Goal: Task Accomplishment & Management: Manage account settings

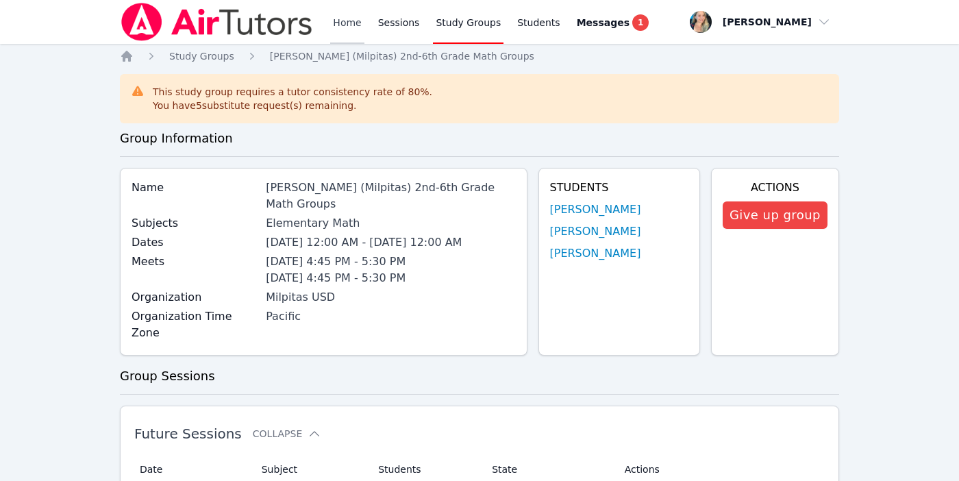
click at [336, 22] on link "Home" at bounding box center [347, 22] width 34 height 44
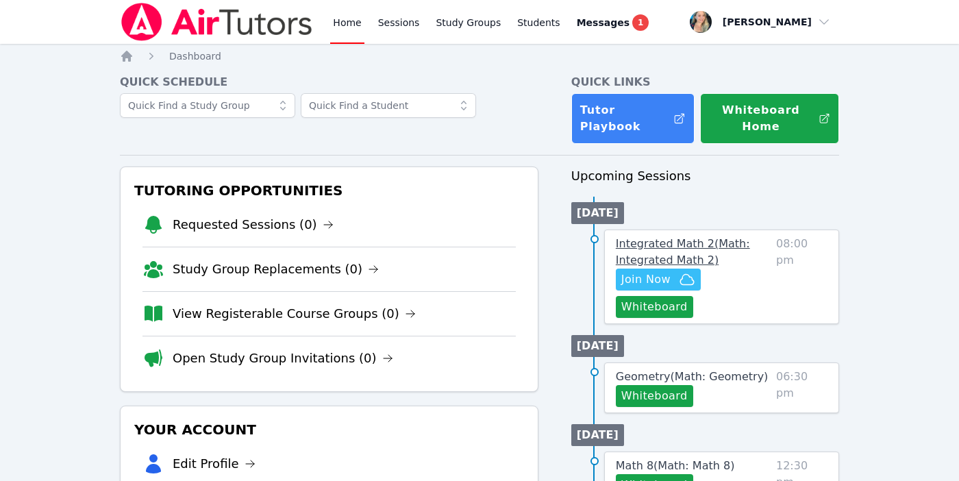
click at [673, 250] on link "Integrated Math 2 ( Math: Integrated Math 2 )" at bounding box center [693, 252] width 155 height 33
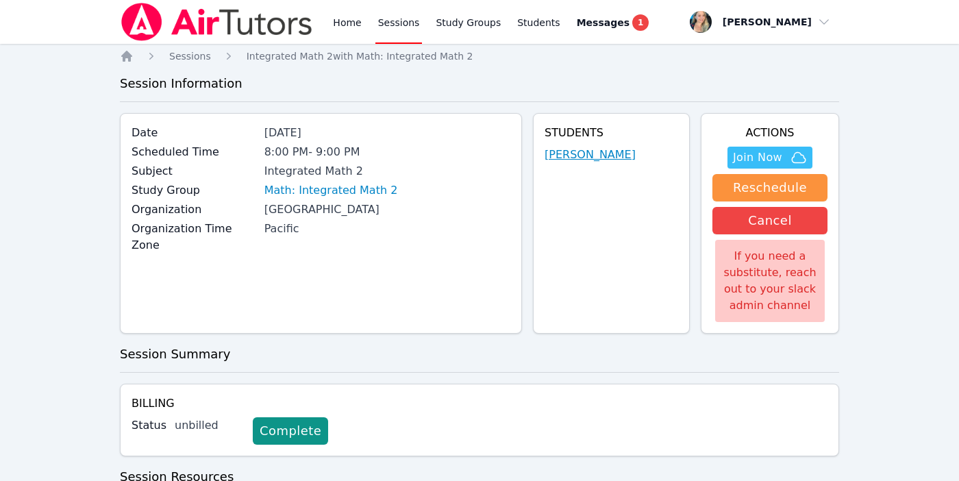
click at [565, 153] on link "[PERSON_NAME]" at bounding box center [590, 155] width 91 height 16
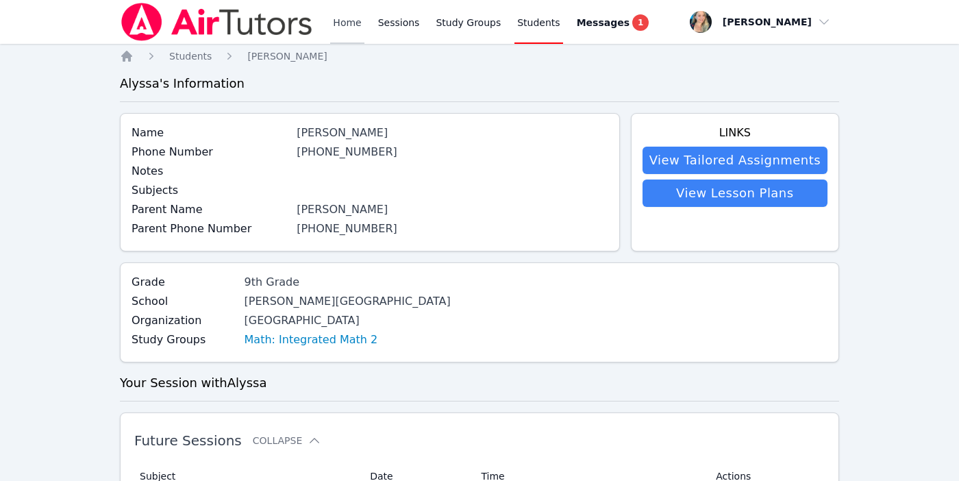
click at [345, 26] on link "Home" at bounding box center [347, 22] width 34 height 44
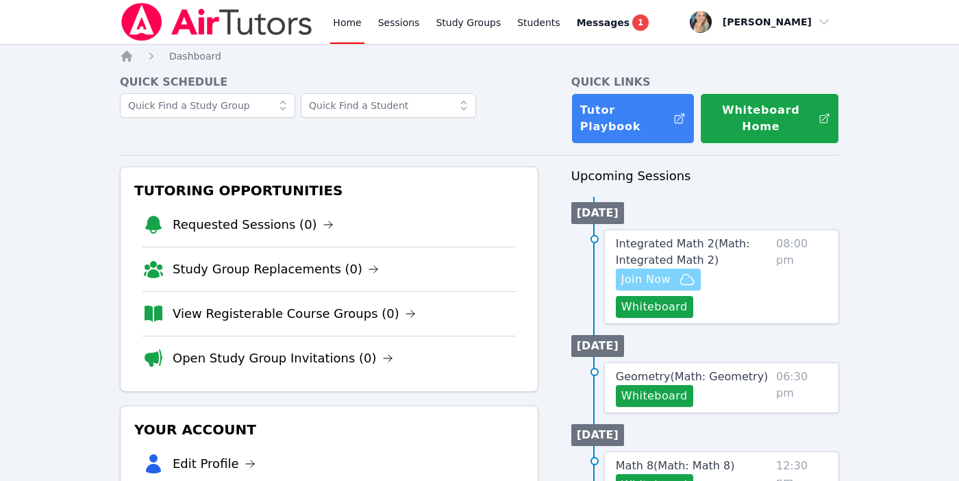
click at [664, 275] on span "Join Now" at bounding box center [645, 279] width 49 height 16
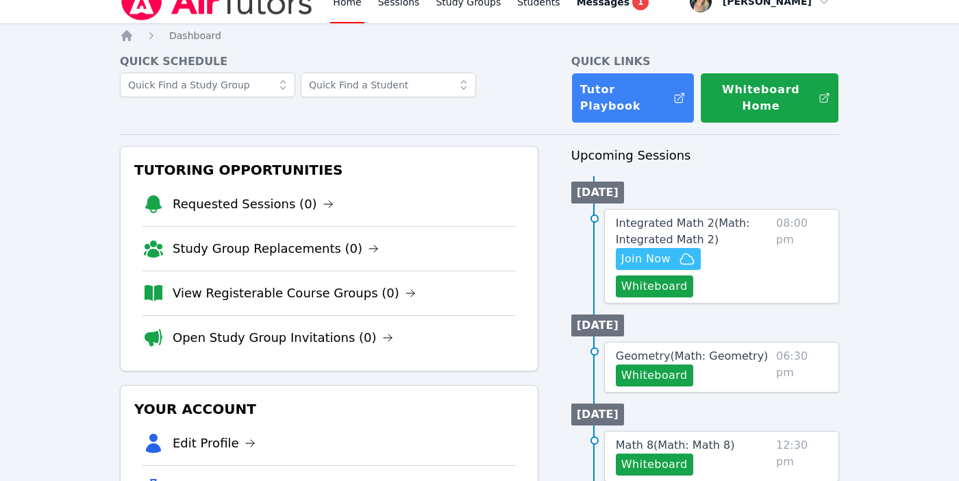
scroll to position [21, 0]
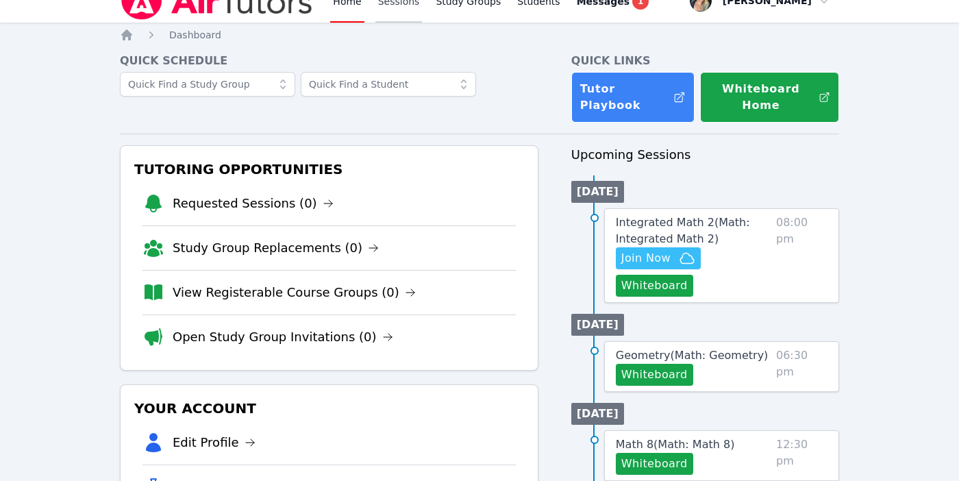
click at [407, 3] on link "Sessions" at bounding box center [398, 1] width 47 height 44
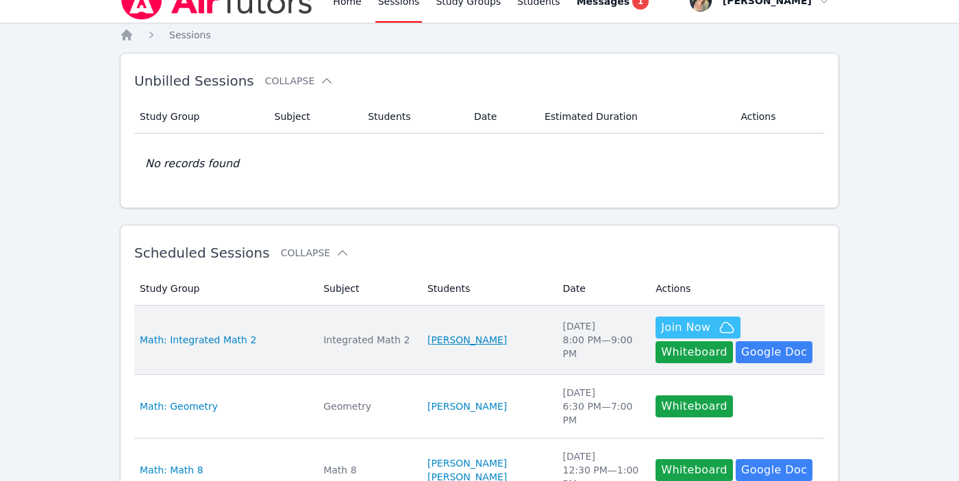
click at [470, 343] on link "[PERSON_NAME]" at bounding box center [466, 340] width 79 height 14
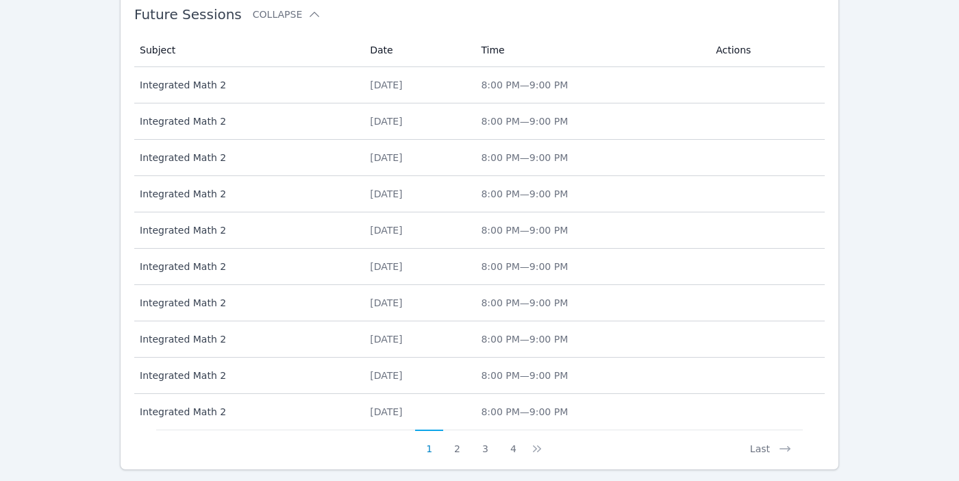
scroll to position [606, 0]
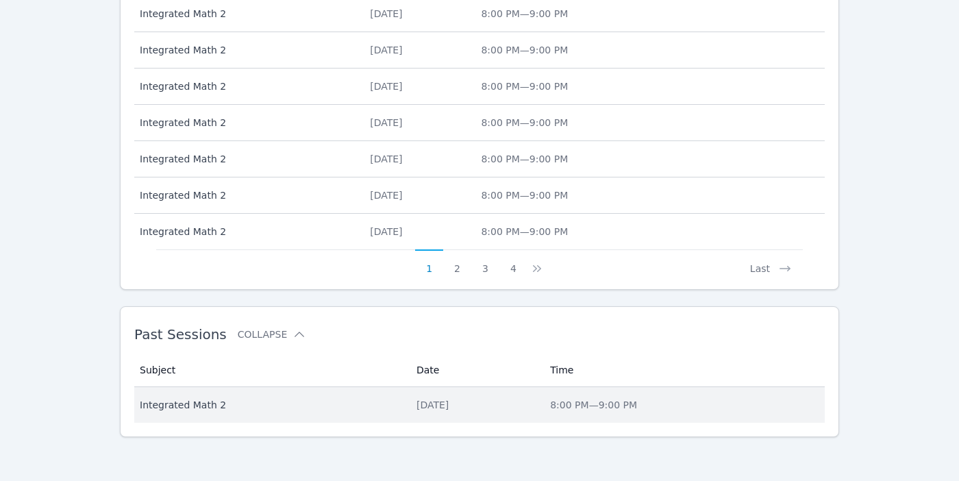
click at [183, 403] on span "Integrated Math 2" at bounding box center [270, 405] width 260 height 14
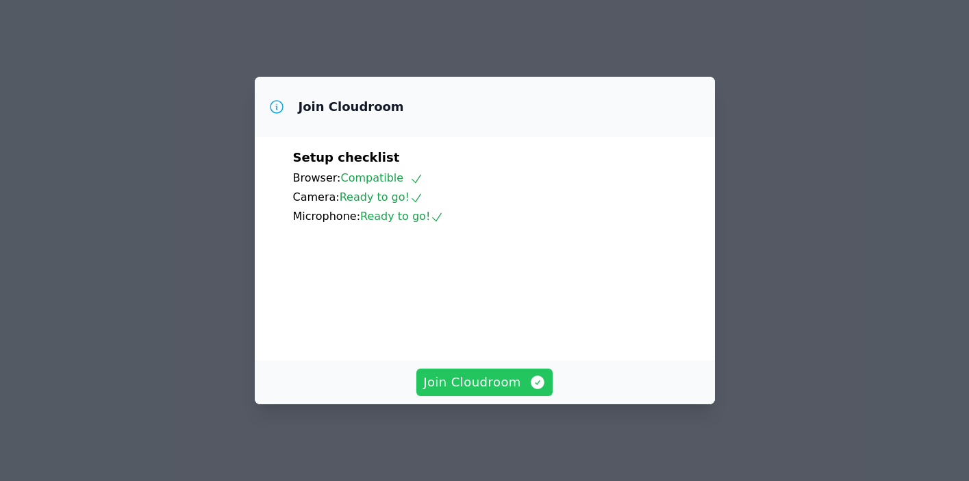
click at [453, 382] on span "Join Cloudroom" at bounding box center [484, 382] width 123 height 19
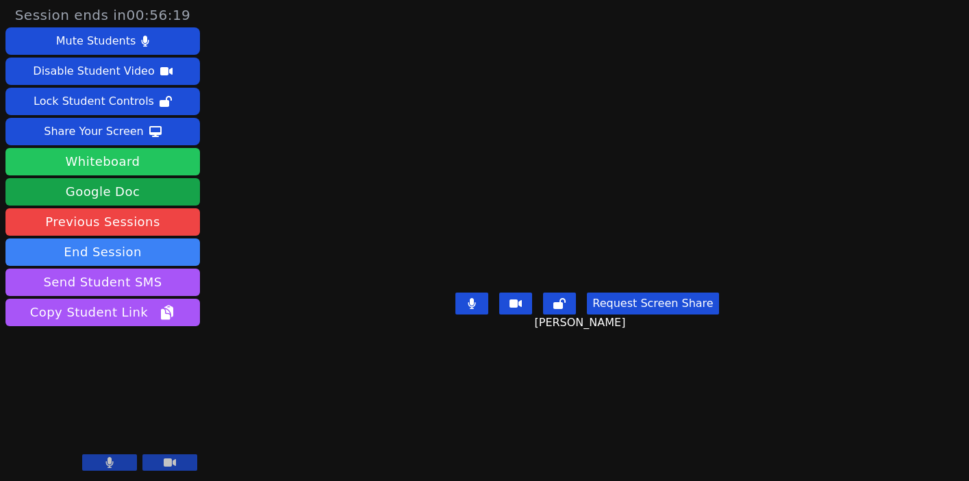
click at [82, 157] on button "Whiteboard" at bounding box center [102, 161] width 195 height 27
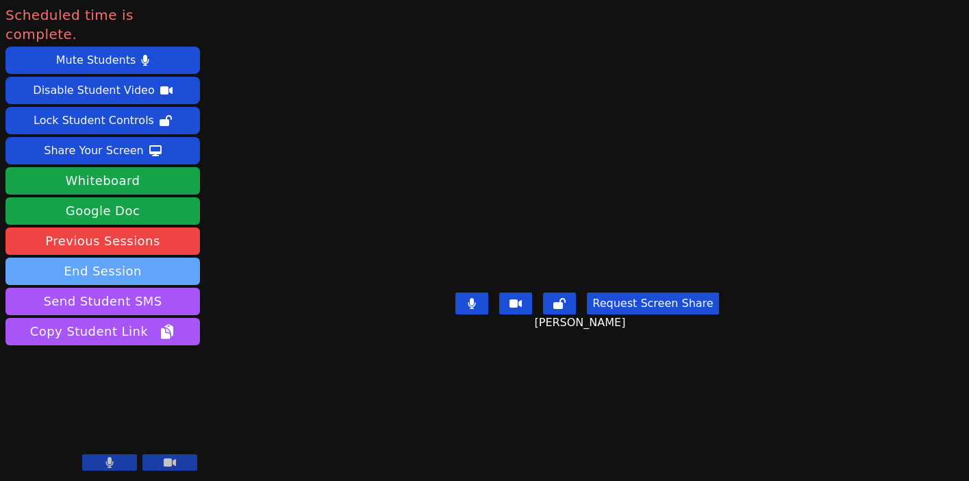
click at [116, 258] on button "End Session" at bounding box center [102, 271] width 195 height 27
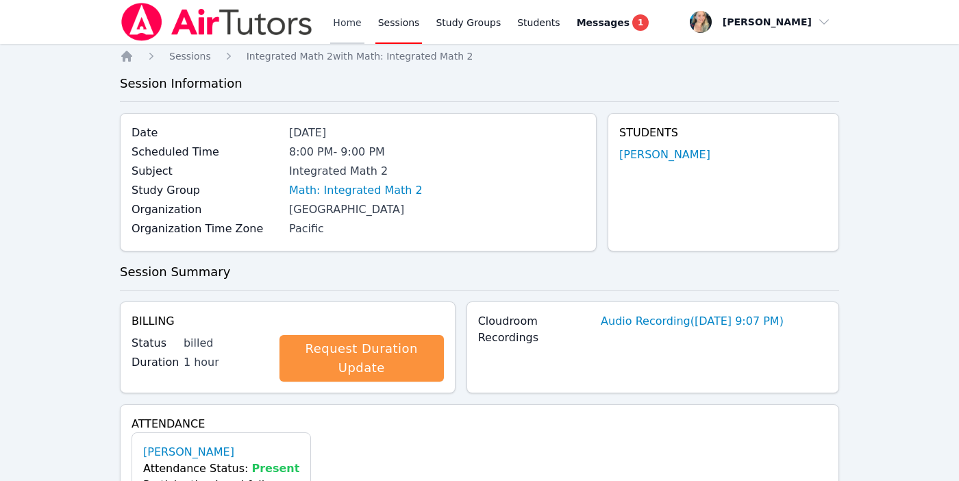
click at [350, 26] on link "Home" at bounding box center [347, 22] width 34 height 44
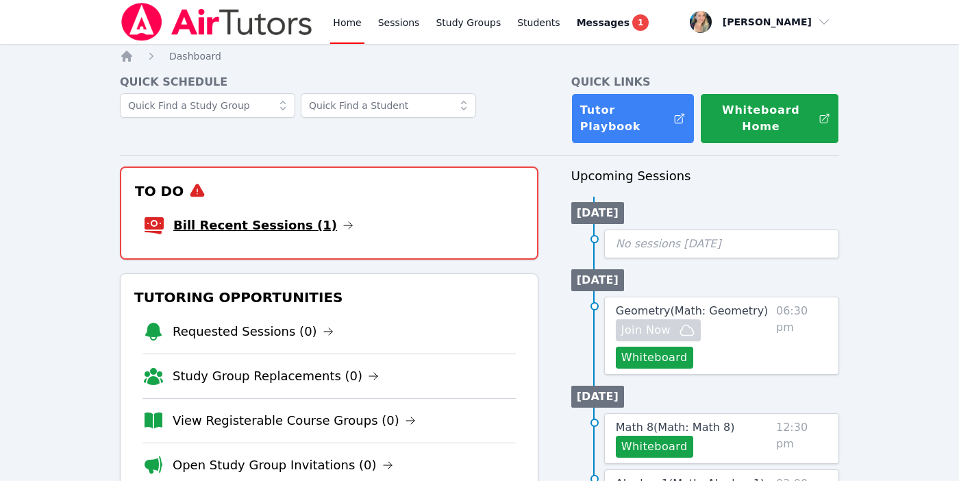
click at [305, 226] on link "Bill Recent Sessions (1)" at bounding box center [263, 225] width 180 height 19
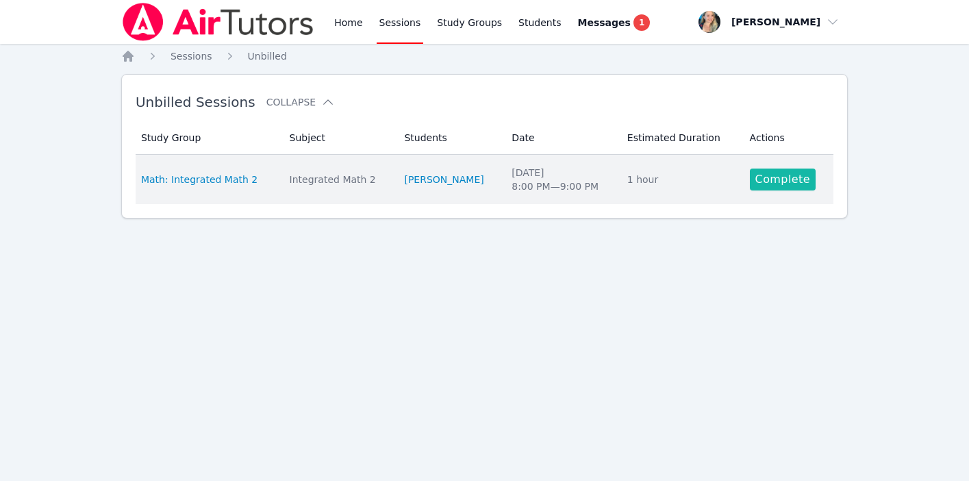
click at [763, 185] on link "Complete" at bounding box center [783, 180] width 66 height 22
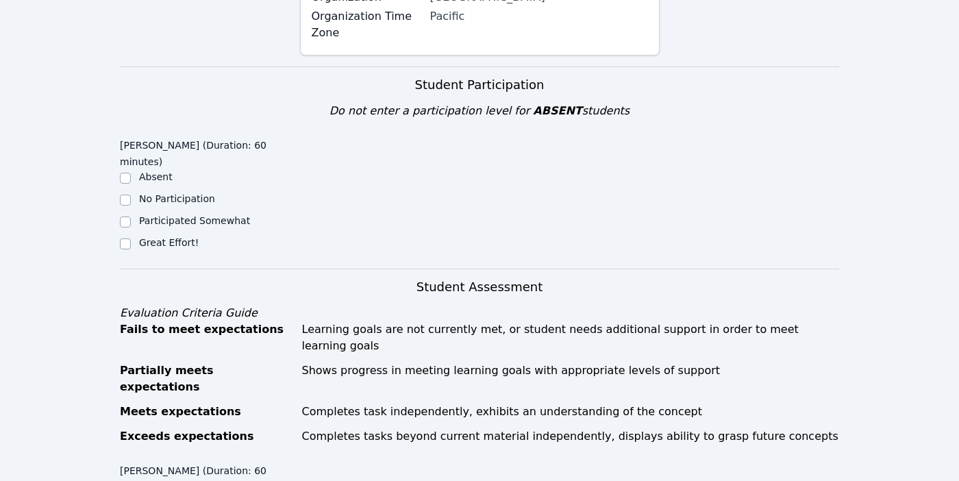
scroll to position [412, 0]
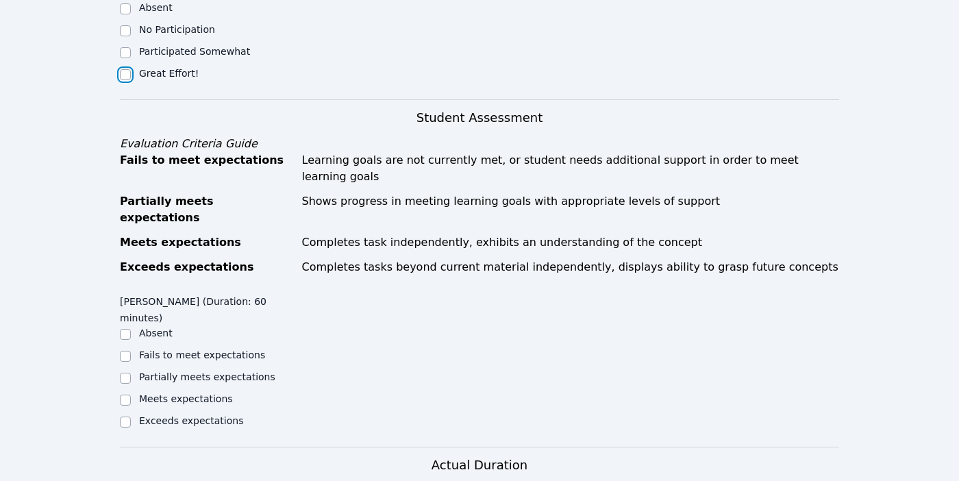
click at [126, 69] on input "Great Effort!" at bounding box center [125, 74] width 11 height 11
checkbox input "true"
click at [125, 395] on input "Meets expectations" at bounding box center [125, 400] width 11 height 11
checkbox input "true"
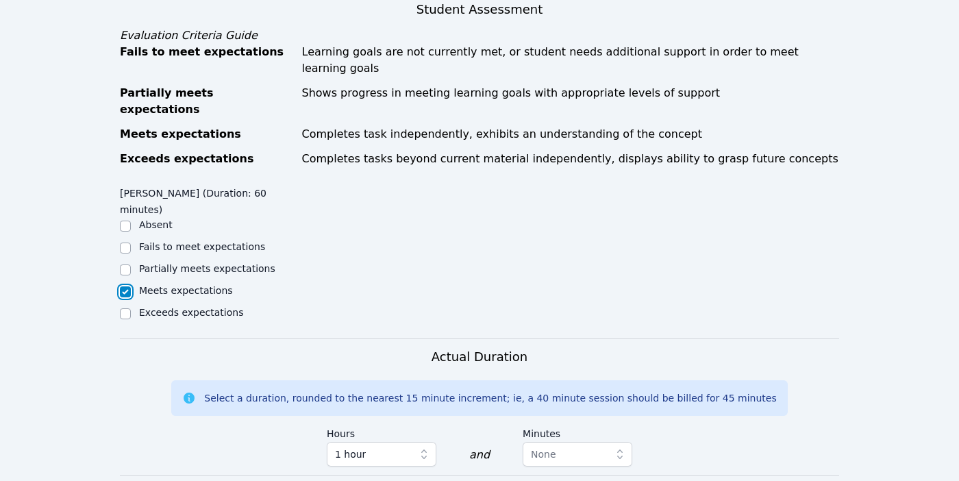
scroll to position [519, 0]
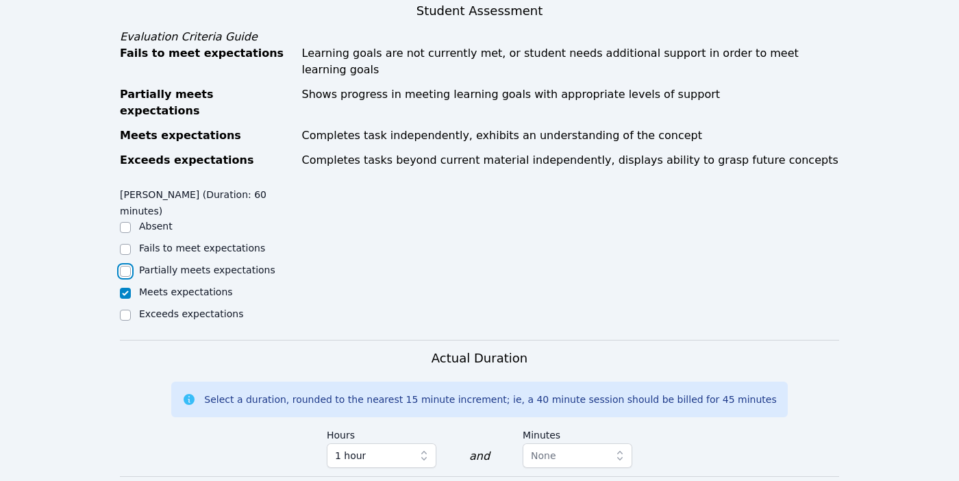
click at [125, 266] on input "Partially meets expectations" at bounding box center [125, 271] width 11 height 11
checkbox input "true"
checkbox input "false"
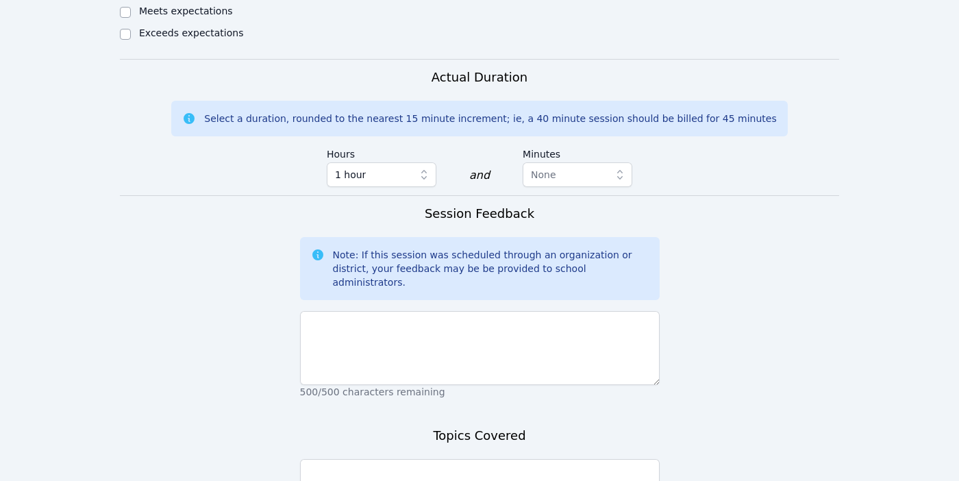
scroll to position [863, 0]
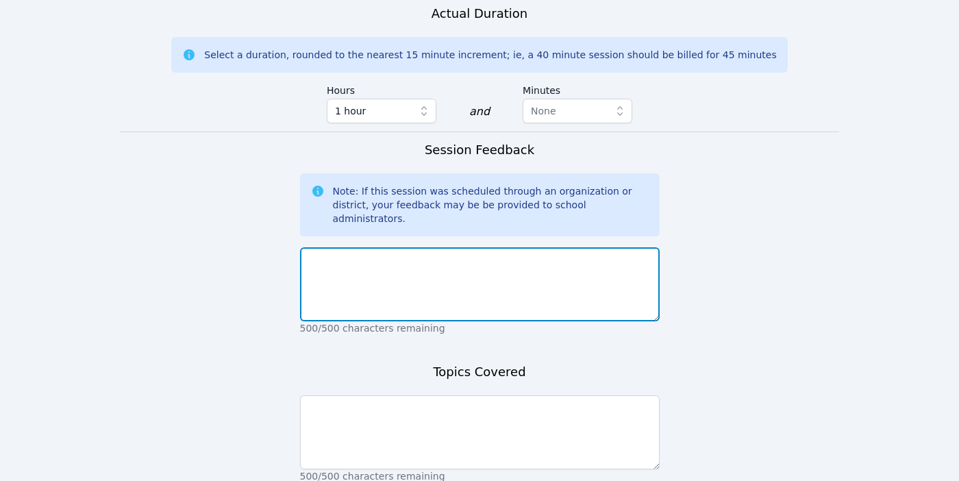
click at [393, 247] on textarea at bounding box center [480, 284] width 360 height 74
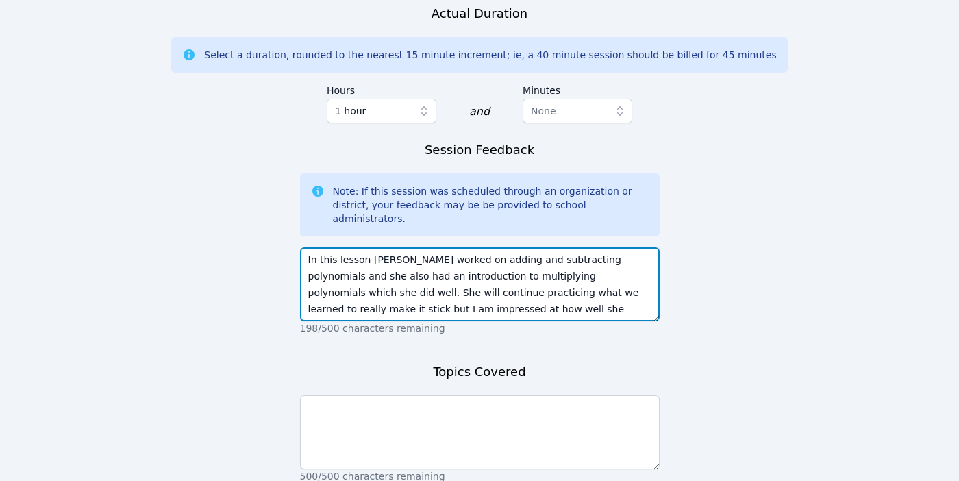
scroll to position [10, 0]
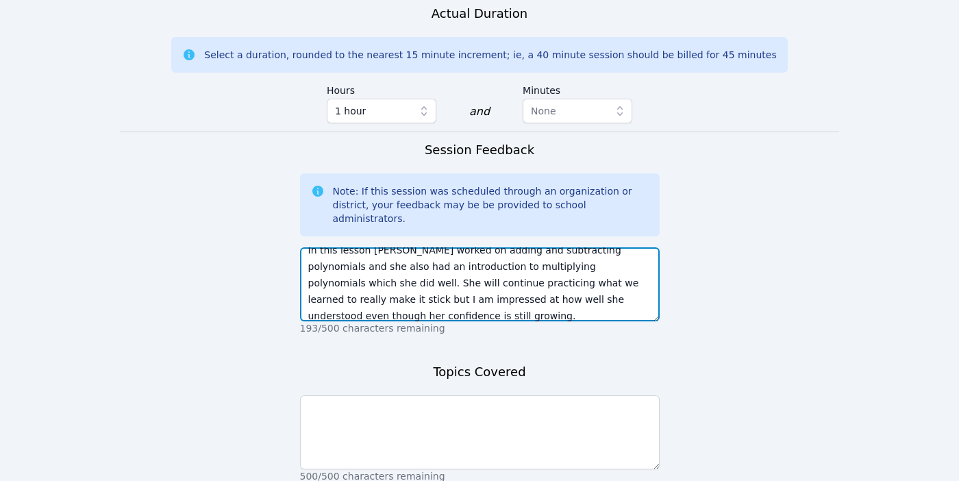
type textarea "In this lesson [PERSON_NAME] worked on adding and subtracting polynomials and s…"
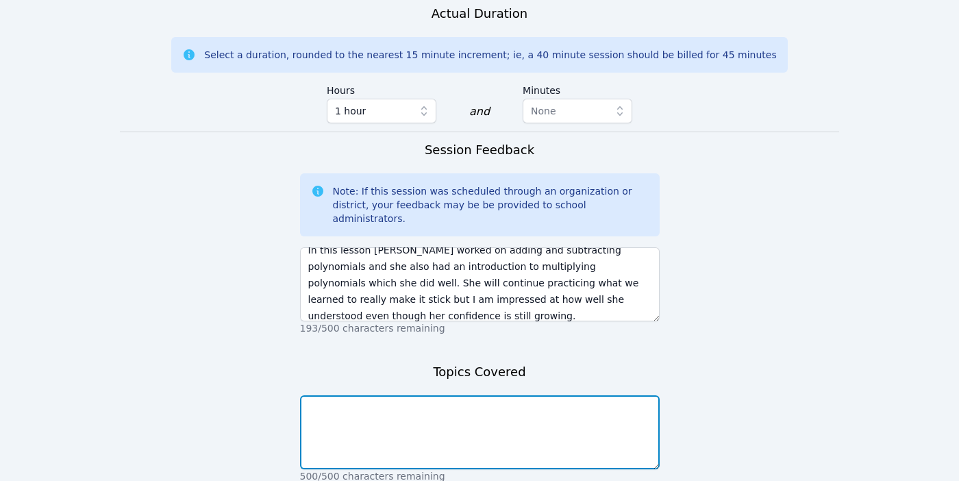
click at [400, 395] on textarea at bounding box center [480, 432] width 360 height 74
type textarea "p"
click at [486, 395] on textarea "adding subtracting and multiplying polynmials" at bounding box center [480, 432] width 360 height 74
type textarea "adding subtracting and multiplying polynomials"
